Goal: Obtain resource: Download file/media

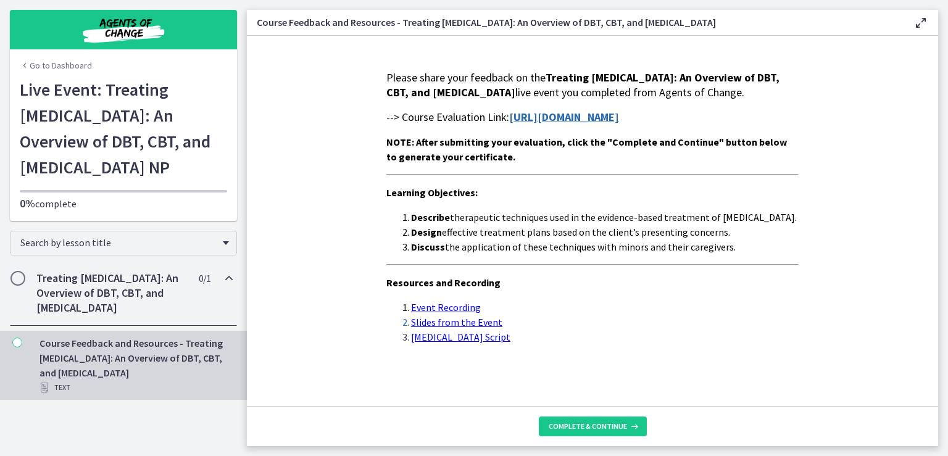
click at [326, 96] on section "Please share your feedback on the Treating [MEDICAL_DATA]: An Overview of DBT, …" at bounding box center [592, 221] width 691 height 370
click at [386, 110] on span "--> Course Evaluation Link:" at bounding box center [447, 117] width 123 height 14
click at [386, 70] on span "Please share your feedback on the Treating [MEDICAL_DATA]: An Overview of DBT, …" at bounding box center [582, 84] width 393 height 29
click at [509, 110] on link "[URL][DOMAIN_NAME]" at bounding box center [564, 117] width 110 height 14
click at [580, 424] on span "Complete & continue" at bounding box center [588, 426] width 78 height 10
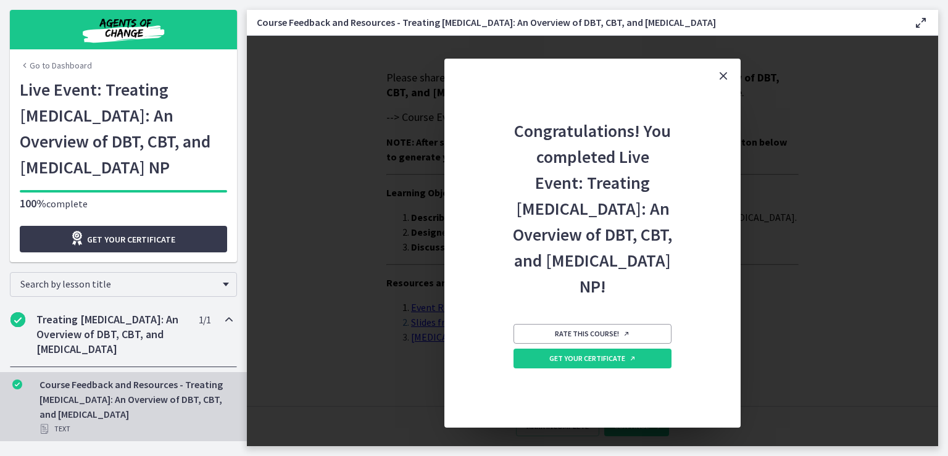
click at [487, 154] on div "Congratulations! You completed Live Event: Treating [MEDICAL_DATA]: An Overview…" at bounding box center [592, 260] width 296 height 334
click at [592, 368] on link "Get your certificate" at bounding box center [592, 359] width 158 height 20
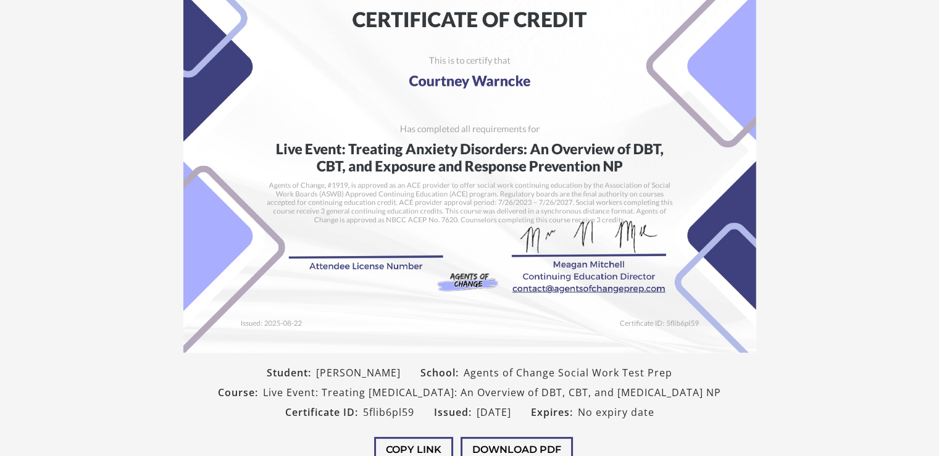
scroll to position [249, 0]
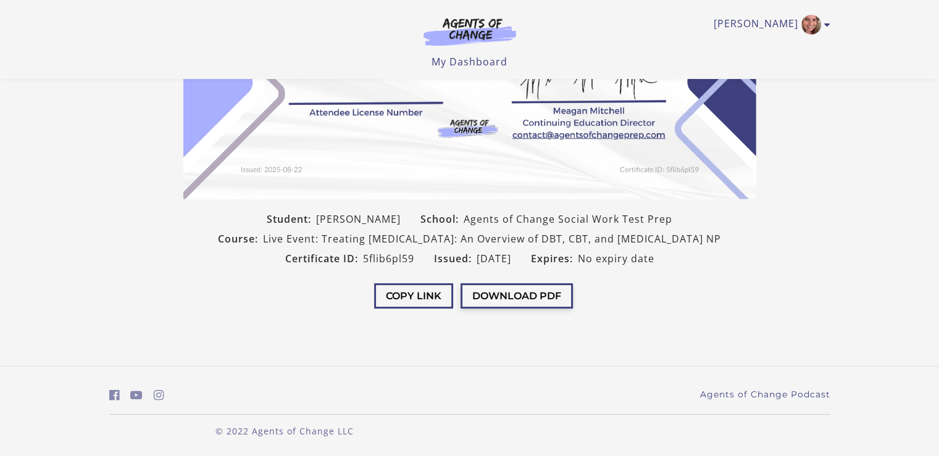
click at [516, 296] on button "Download PDF" at bounding box center [516, 295] width 112 height 25
